Goal: Information Seeking & Learning: Understand process/instructions

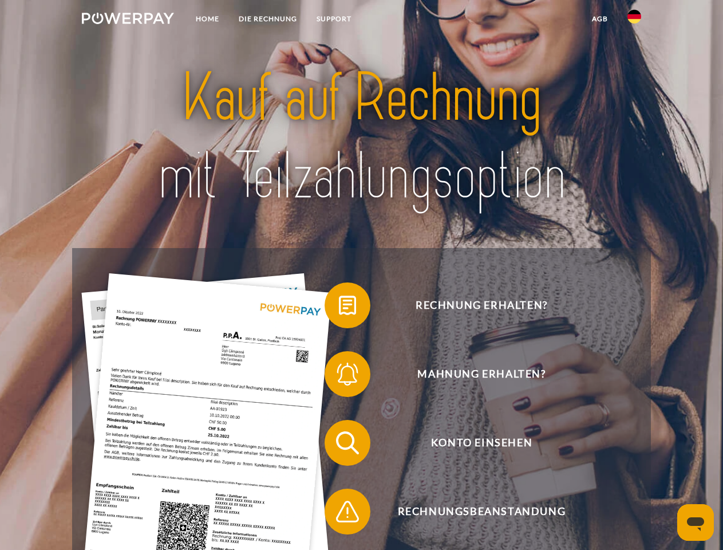
click at [128, 20] on img at bounding box center [128, 18] width 92 height 11
click at [634, 20] on img at bounding box center [635, 17] width 14 height 14
click at [600, 19] on link "agb" at bounding box center [600, 19] width 36 height 21
click at [339, 308] on span at bounding box center [330, 305] width 57 height 57
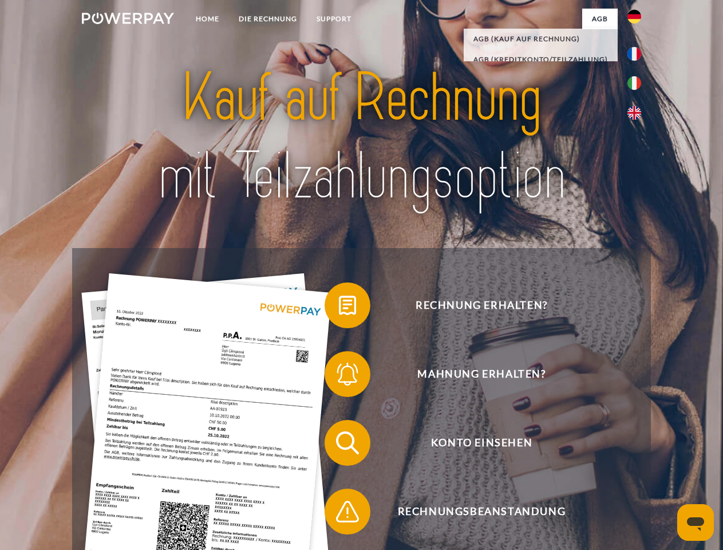
click at [339, 376] on span at bounding box center [330, 373] width 57 height 57
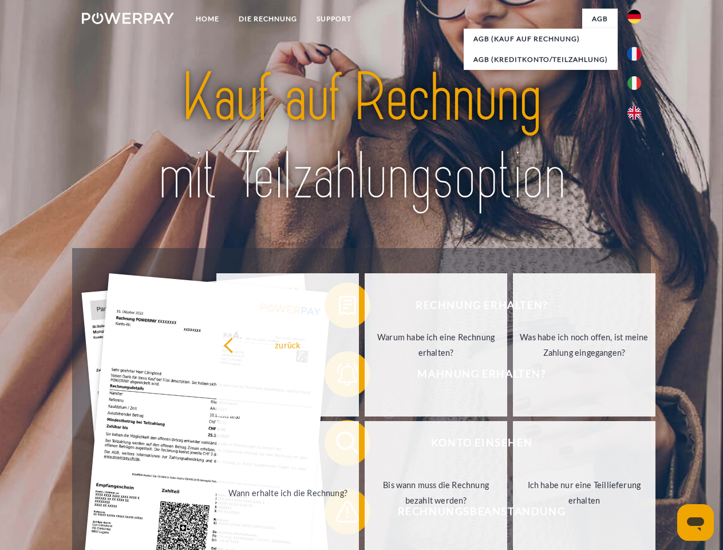
click at [365, 445] on link "Bis wann muss die Rechnung bezahlt werden?" at bounding box center [436, 492] width 143 height 143
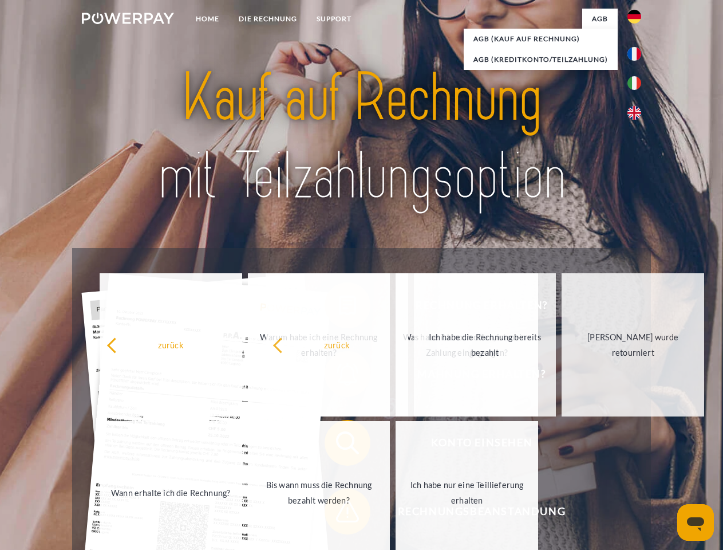
click at [339, 514] on span at bounding box center [330, 511] width 57 height 57
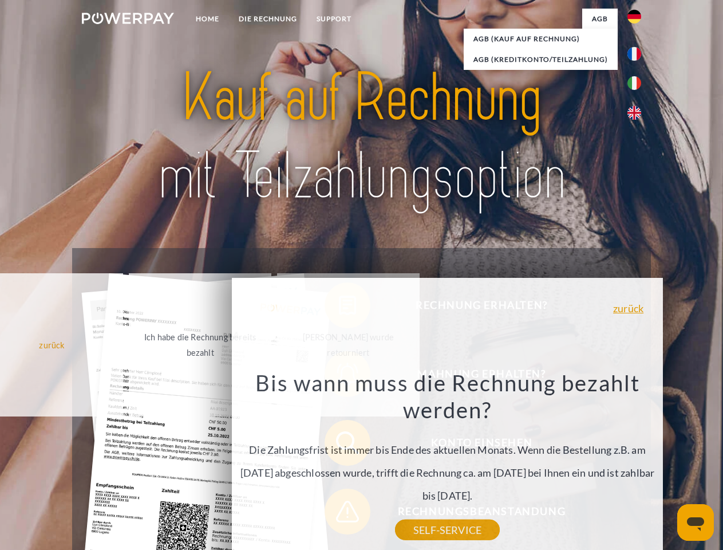
click at [696, 522] on icon "Messaging-Fenster öffnen" at bounding box center [695, 524] width 17 height 14
